Goal: Check status

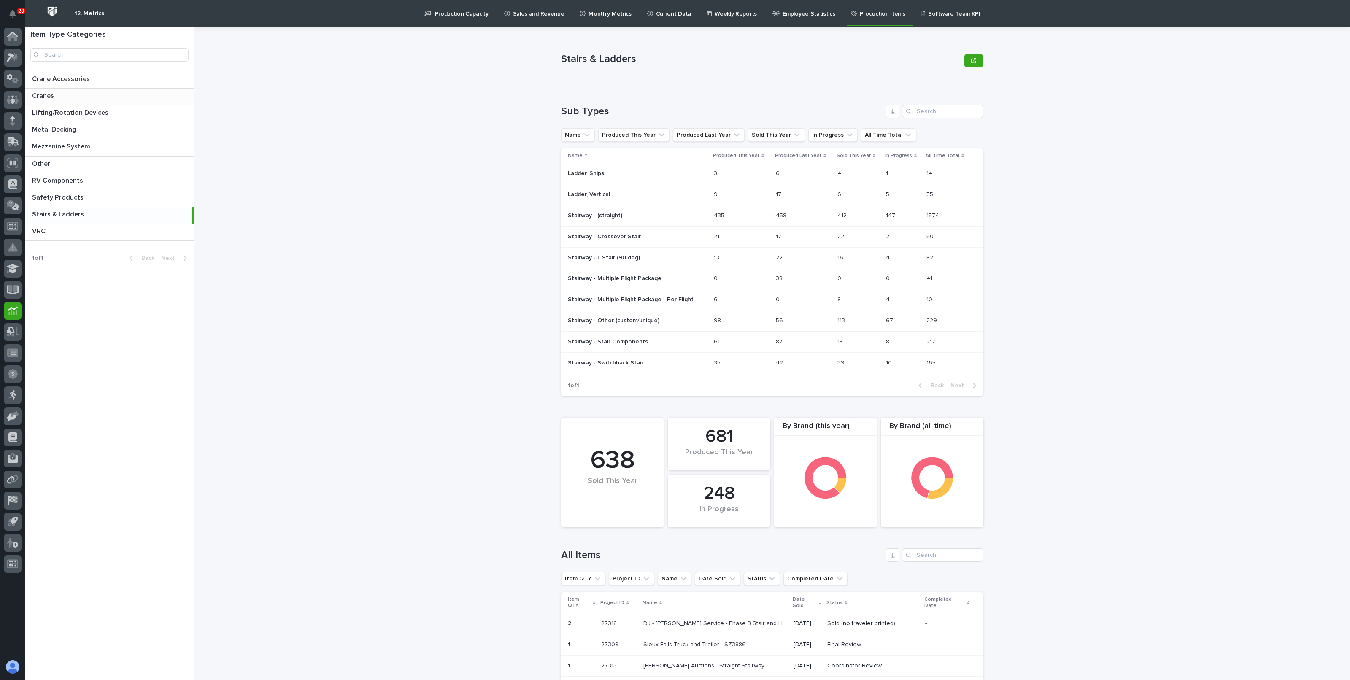
click at [52, 93] on p "Cranes" at bounding box center [44, 95] width 24 height 10
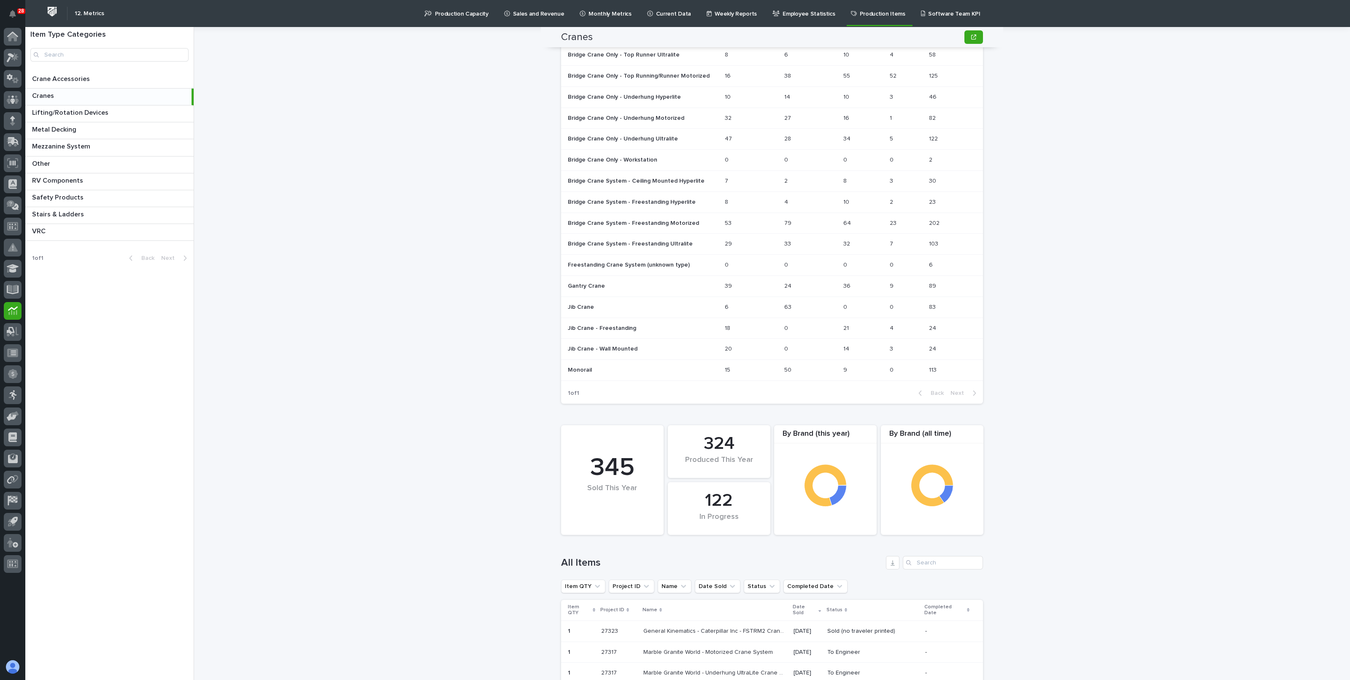
scroll to position [264, 0]
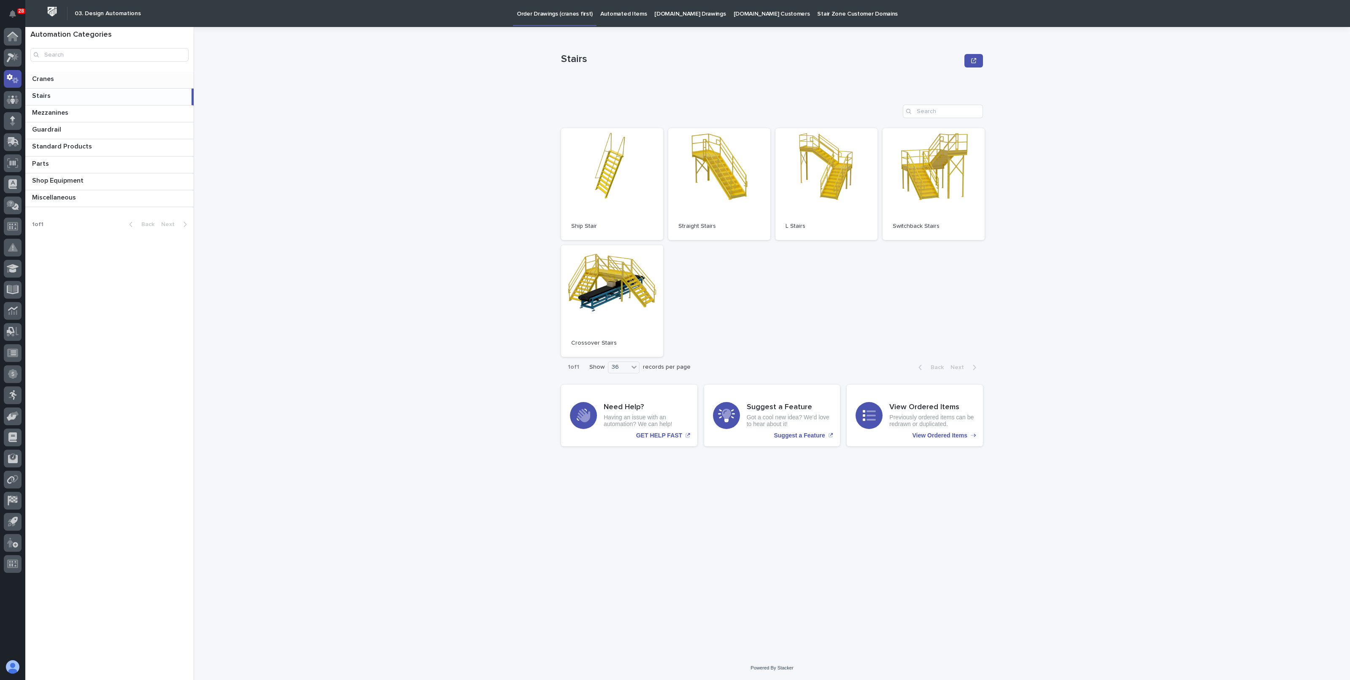
click at [67, 79] on p at bounding box center [111, 79] width 158 height 8
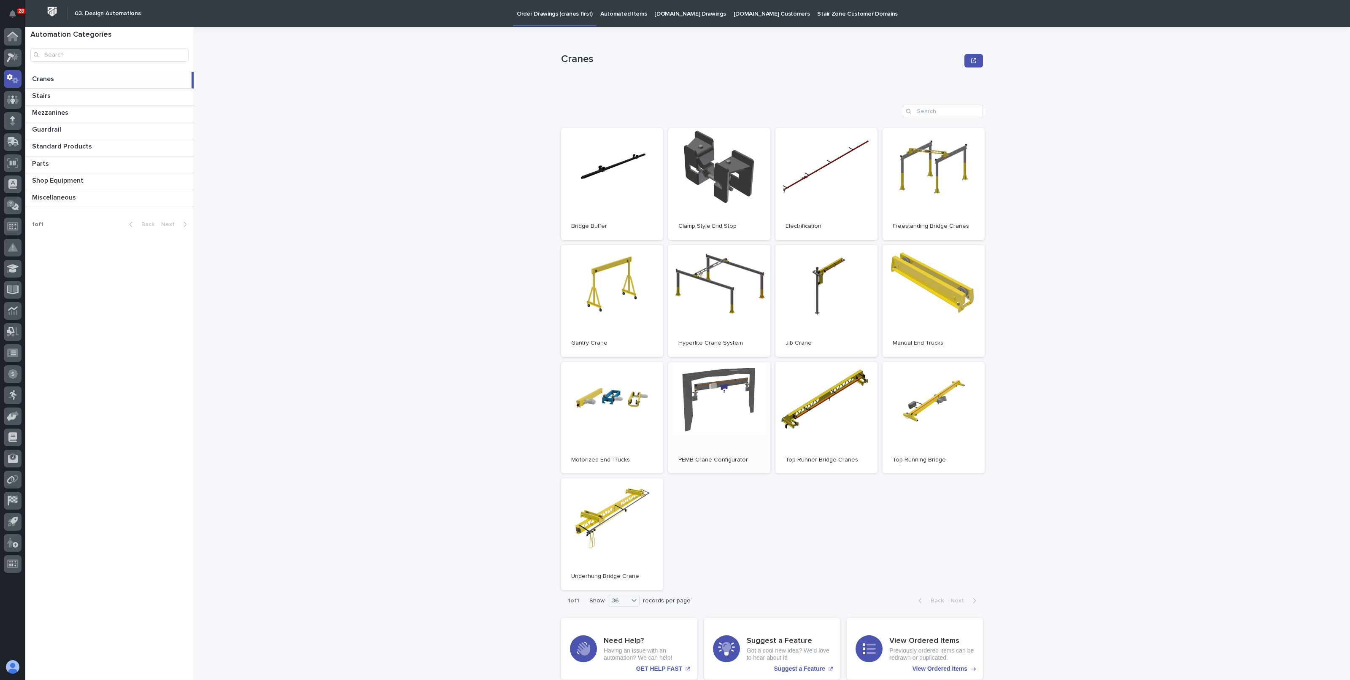
click at [716, 381] on link "Open" at bounding box center [719, 418] width 102 height 112
